Goal: Transaction & Acquisition: Purchase product/service

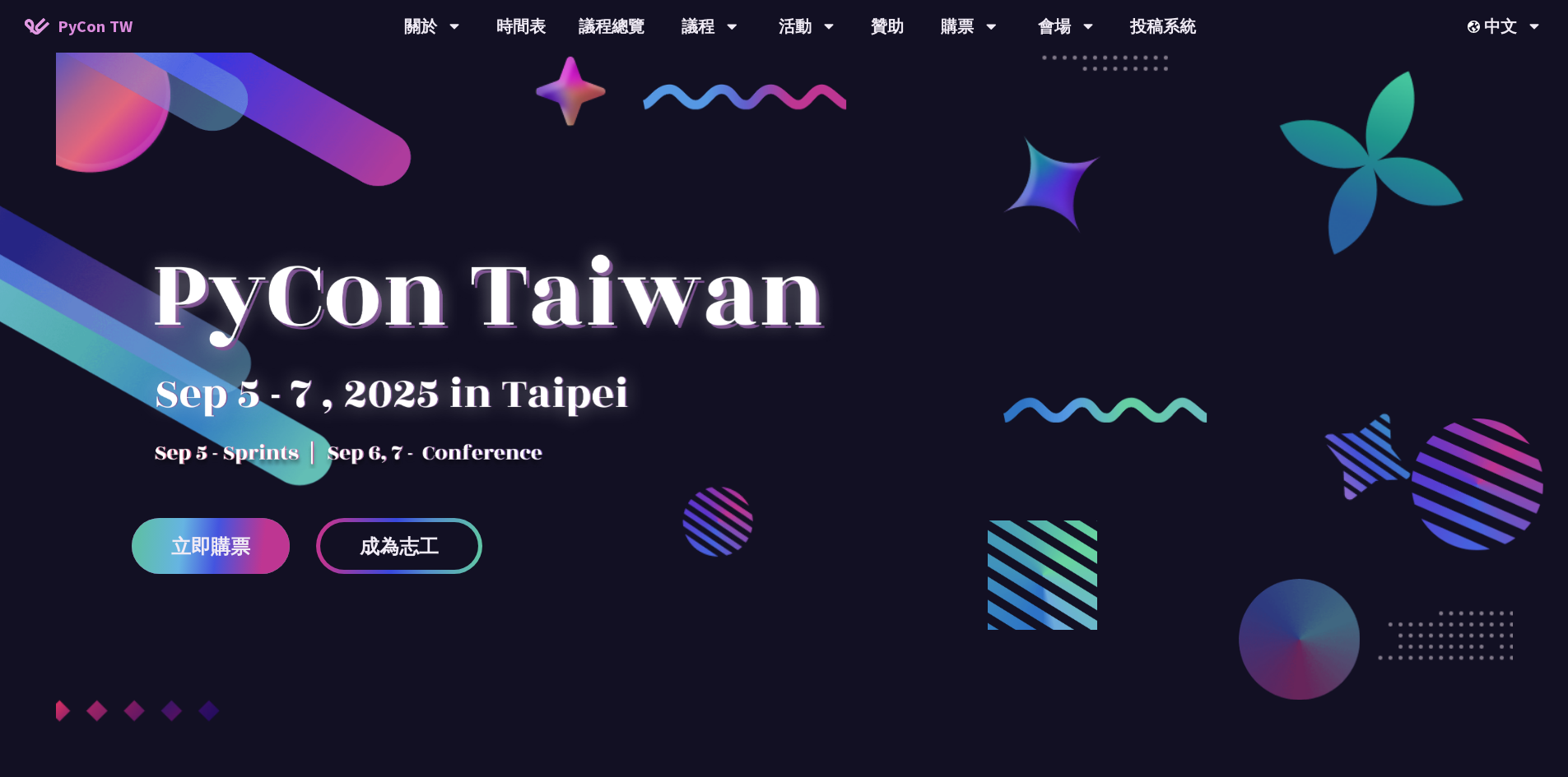
click at [223, 560] on link "立即購票" at bounding box center [211, 546] width 158 height 56
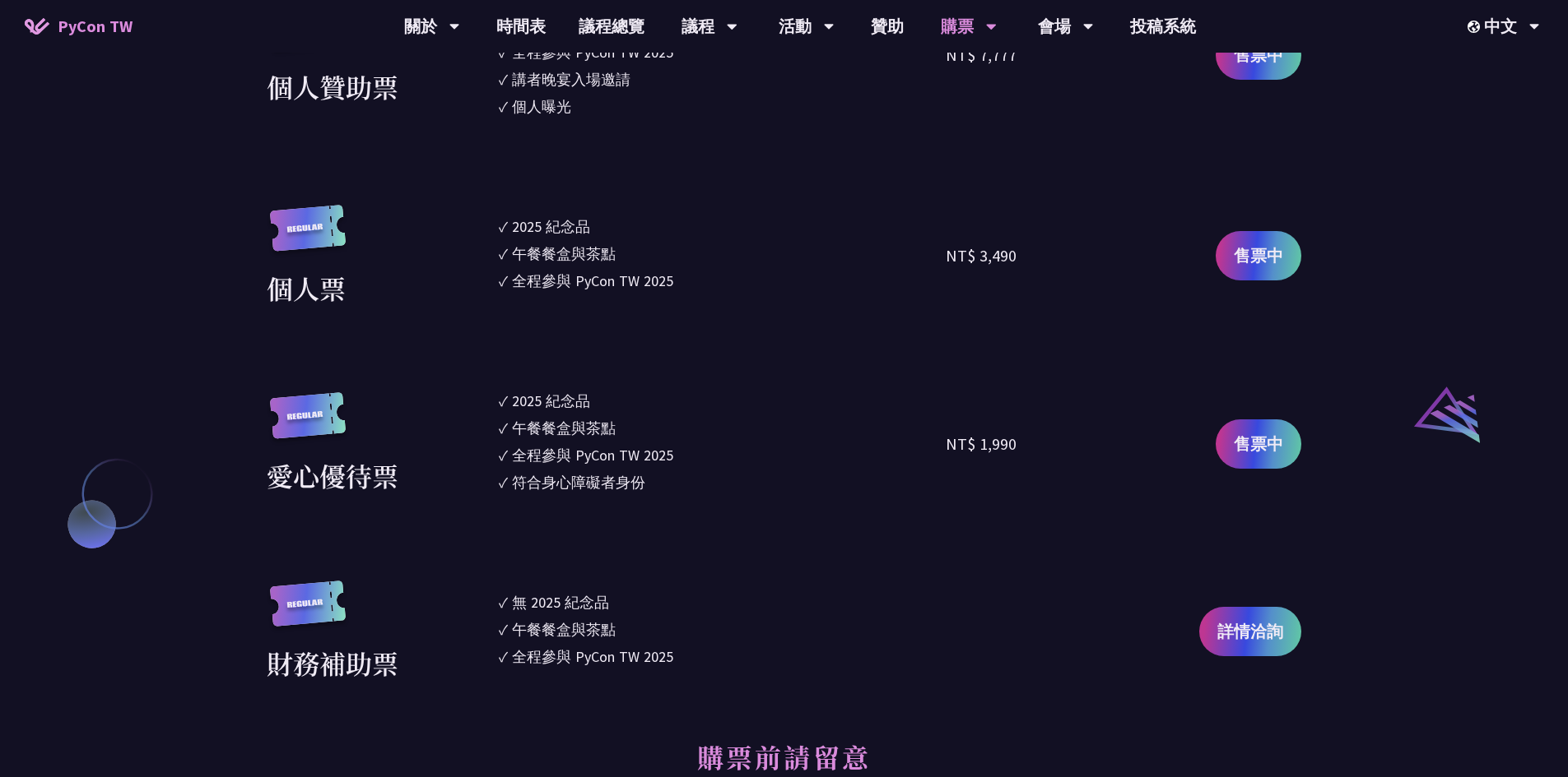
scroll to position [1563, 0]
click at [1265, 255] on span "售票中" at bounding box center [1258, 256] width 49 height 24
click at [830, 356] on section "企業票 ✓ 2025 紀念品 ✓ 午餐餐盒與茶點 ✓ 全程參與 PyCon TW 2025 ✓ 活動結束後一週提供企業報帳發票 NT$ 6,000 售票中 企…" at bounding box center [784, 118] width 1034 height 1131
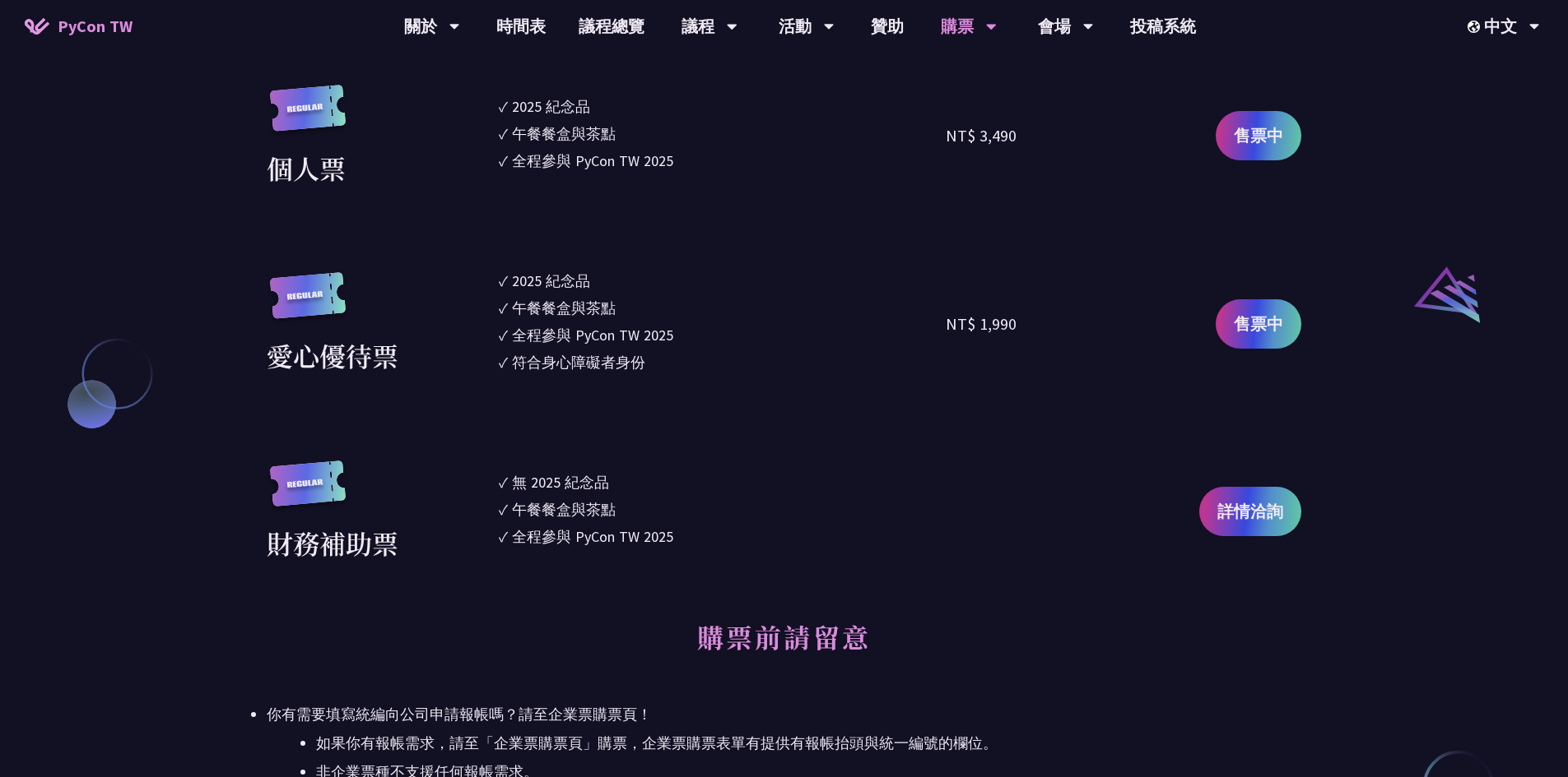
scroll to position [1727, 0]
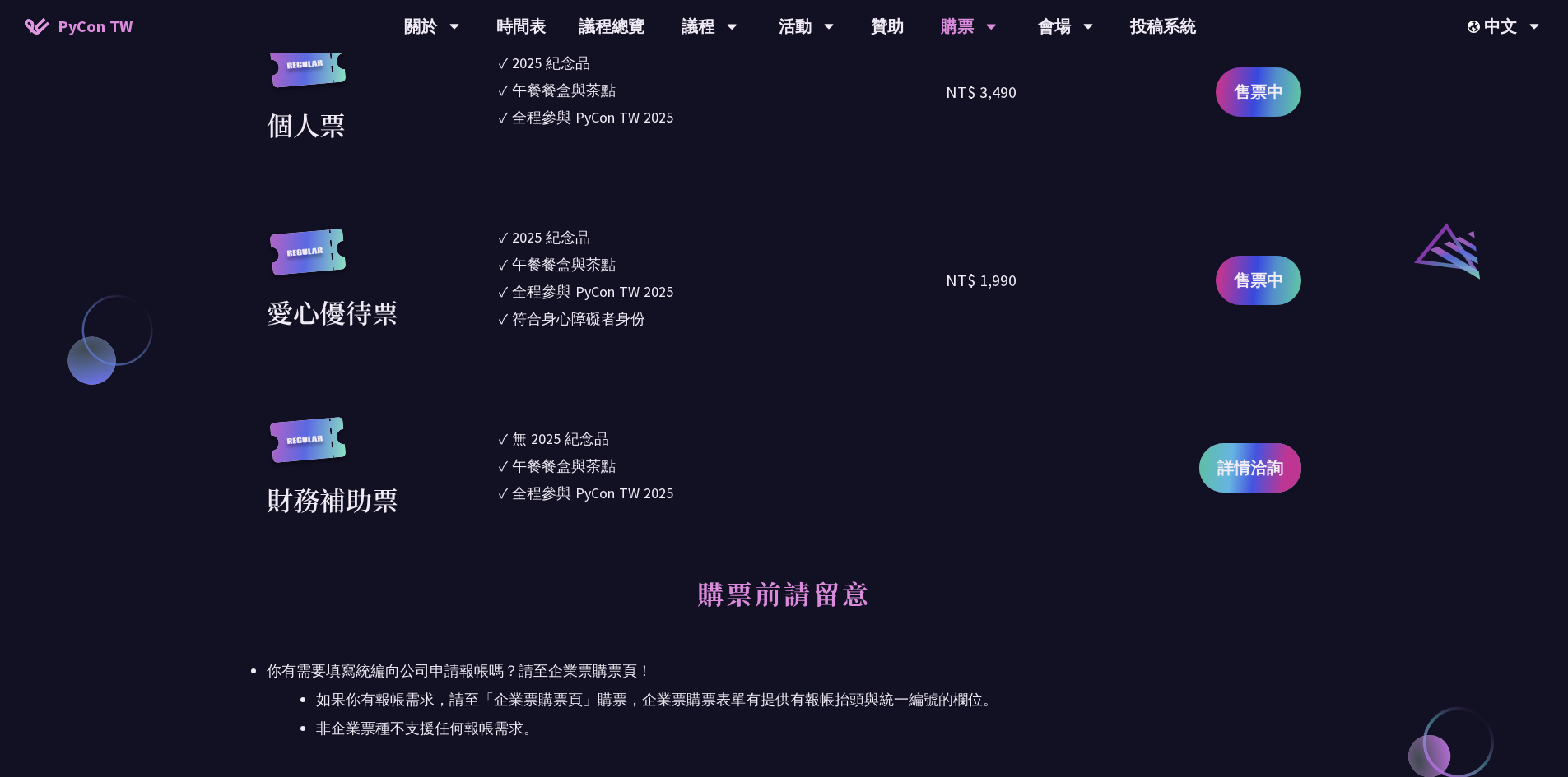
click at [1251, 463] on span "詳情洽詢" at bounding box center [1250, 468] width 66 height 24
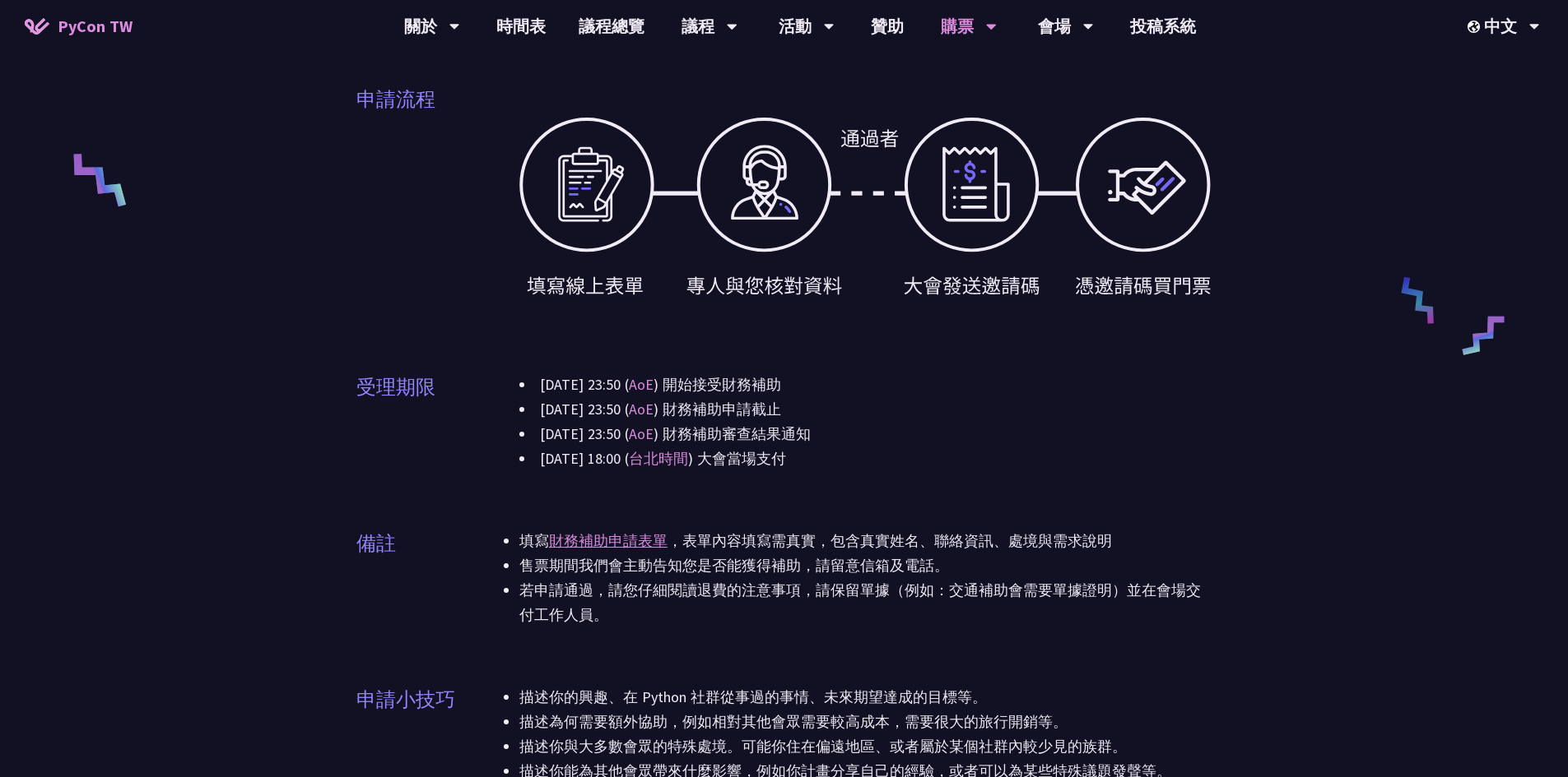
scroll to position [658, 0]
